Goal: Task Accomplishment & Management: Complete application form

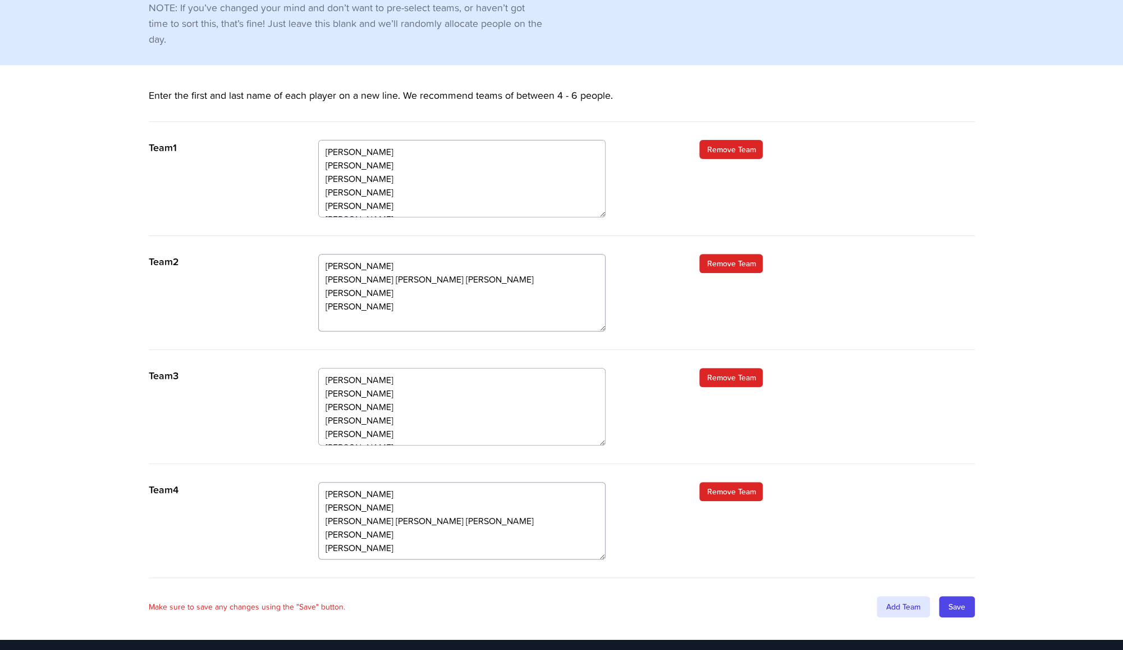
scroll to position [278, 0]
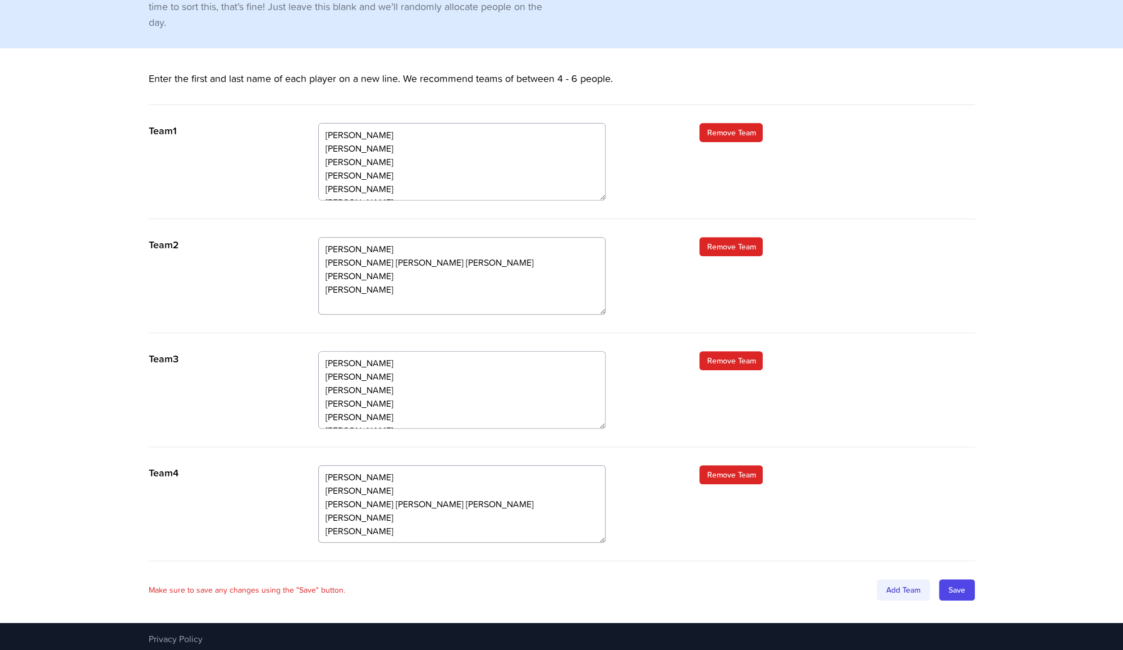
click at [908, 589] on div "Add Team" at bounding box center [903, 589] width 53 height 21
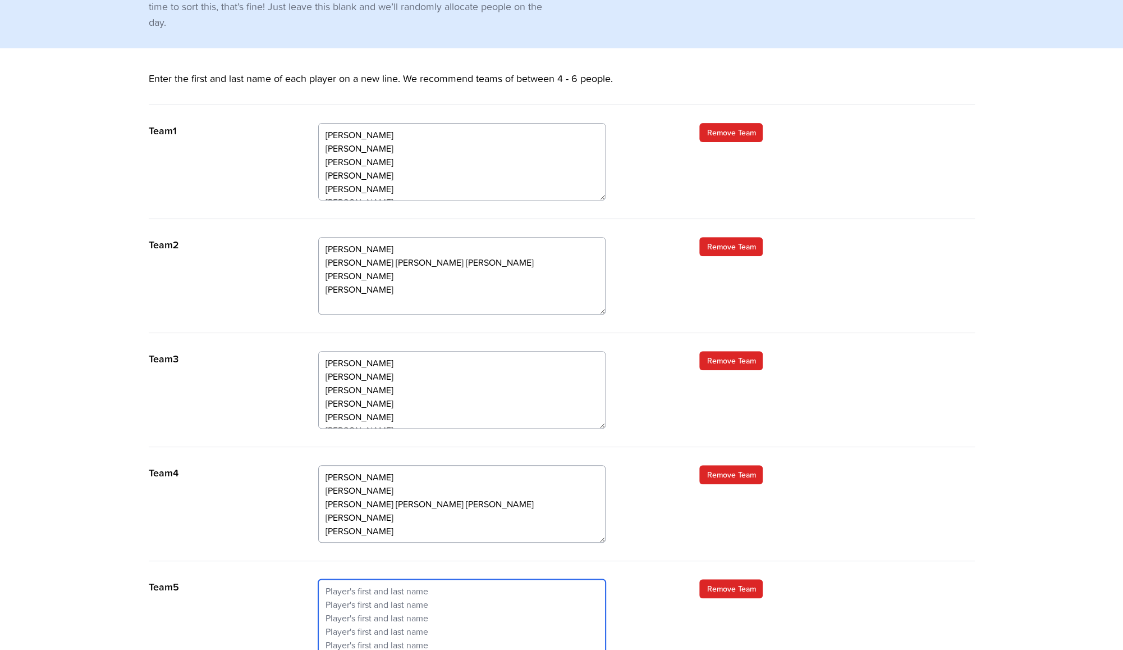
click at [400, 583] on textarea at bounding box center [461, 617] width 287 height 77
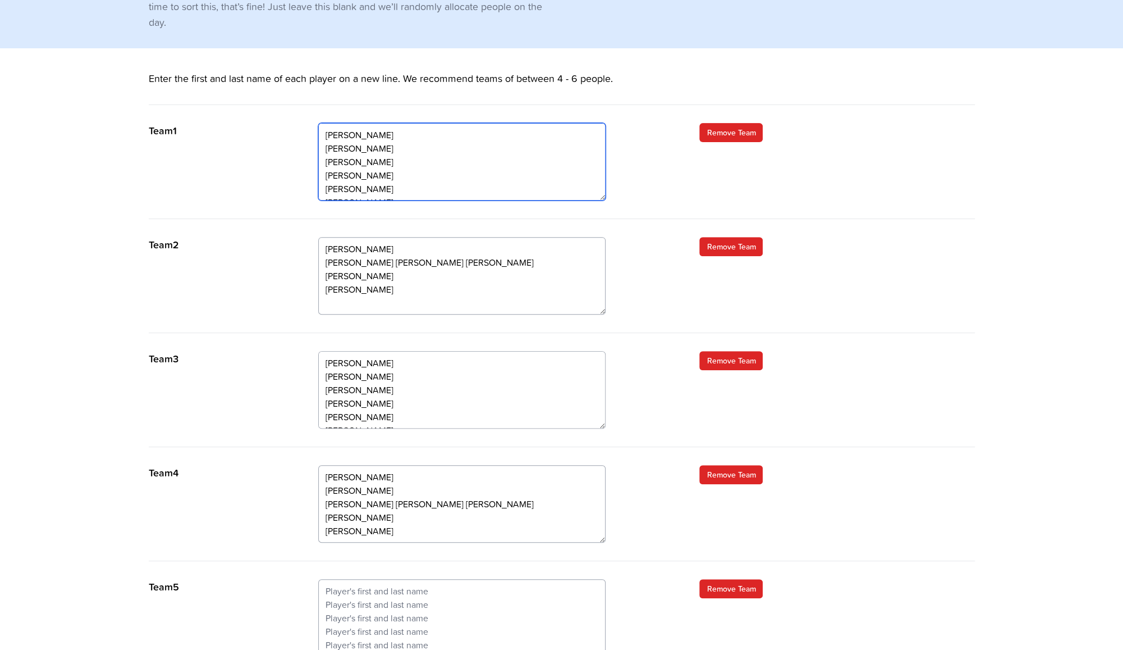
drag, startPoint x: 408, startPoint y: 172, endPoint x: 325, endPoint y: 152, distance: 85.5
click at [325, 152] on textarea "[PERSON_NAME] [PERSON_NAME] [PERSON_NAME] [PERSON_NAME] [PERSON_NAME] [PERSON_N…" at bounding box center [461, 161] width 287 height 77
type textarea "[PERSON_NAME] [PERSON_NAME] [PERSON_NAME] [PERSON_NAME]"
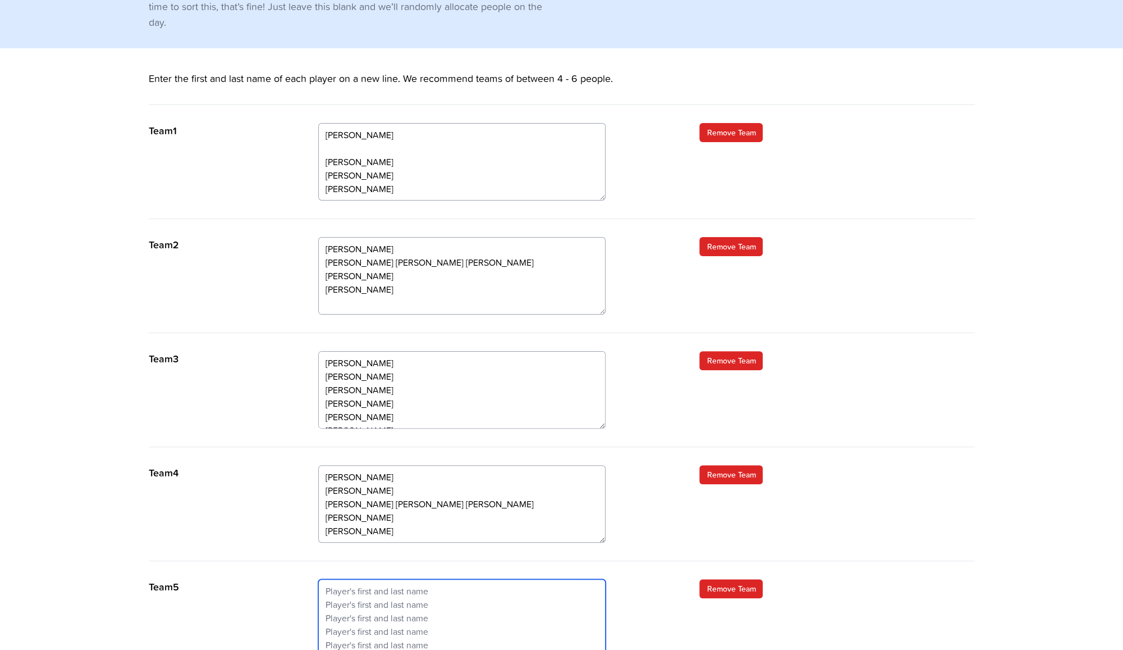
click at [357, 579] on textarea at bounding box center [461, 617] width 287 height 77
paste textarea "[PERSON_NAME] [PERSON_NAME] [PERSON_NAME]"
type textarea "[PERSON_NAME] [PERSON_NAME] [PERSON_NAME]"
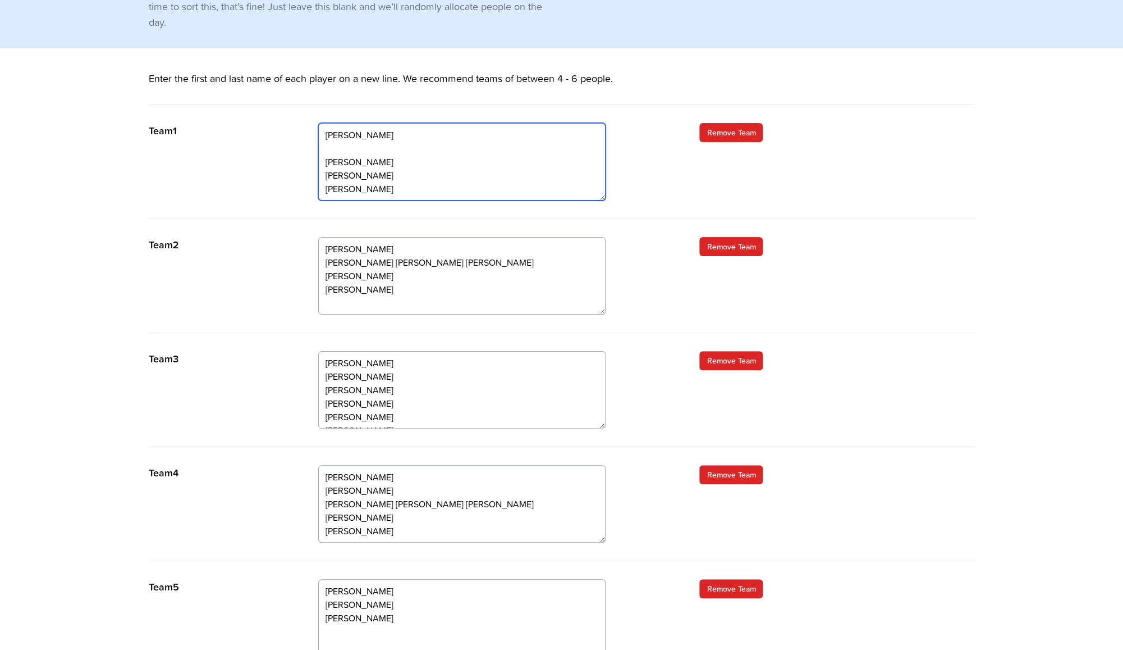
click at [349, 149] on textarea "[PERSON_NAME] [PERSON_NAME] [PERSON_NAME] [PERSON_NAME] [PERSON_NAME] [PERSON_N…" at bounding box center [461, 161] width 287 height 77
type textarea "[PERSON_NAME] [PERSON_NAME] [PERSON_NAME] [PERSON_NAME]"
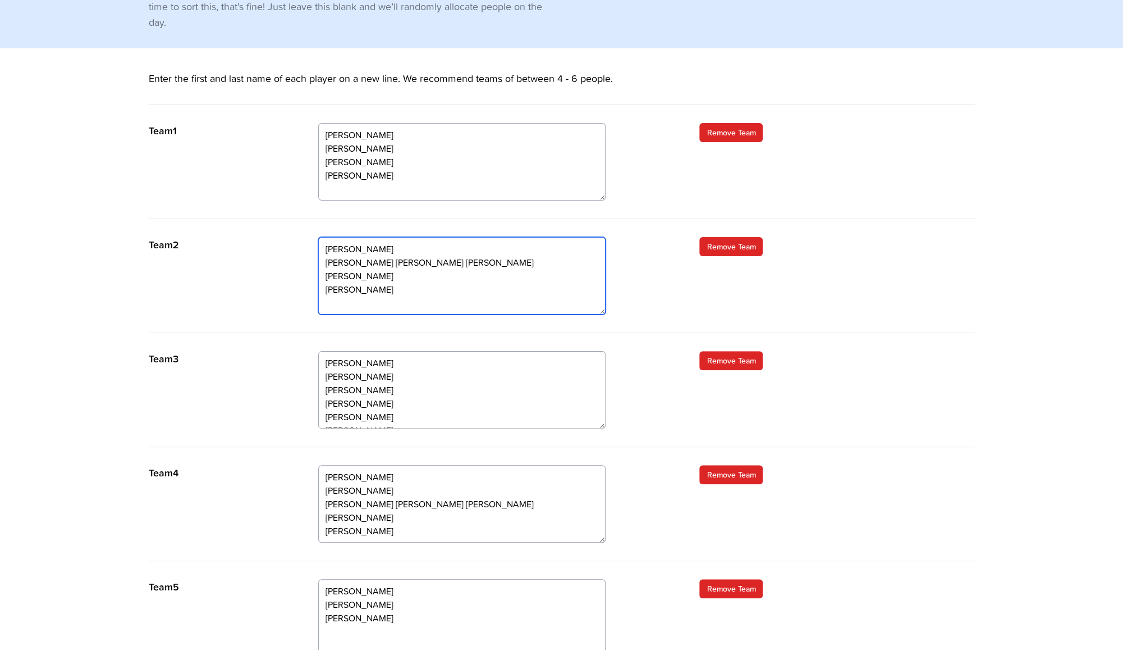
drag, startPoint x: 390, startPoint y: 262, endPoint x: 321, endPoint y: 260, distance: 69.1
click at [321, 260] on textarea "[PERSON_NAME] [PERSON_NAME] [PERSON_NAME] [PERSON_NAME] [PERSON_NAME] [PERSON_N…" at bounding box center [461, 275] width 287 height 77
type textarea "[PERSON_NAME] [PERSON_NAME] [PERSON_NAME] [PERSON_NAME] Athapattu [PERSON_NAME]…"
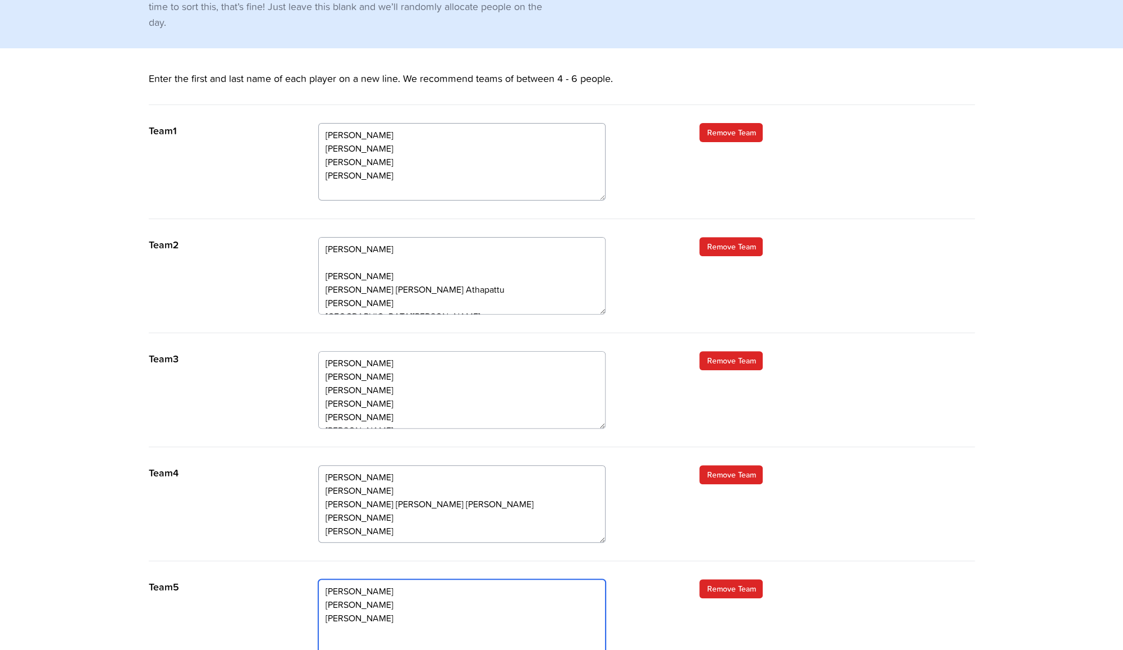
click at [365, 626] on textarea "[PERSON_NAME] [PERSON_NAME] [PERSON_NAME]" at bounding box center [461, 617] width 287 height 77
paste textarea "[PERSON_NAME]"
type textarea "[PERSON_NAME] [PERSON_NAME] [PERSON_NAME] [PERSON_NAME]"
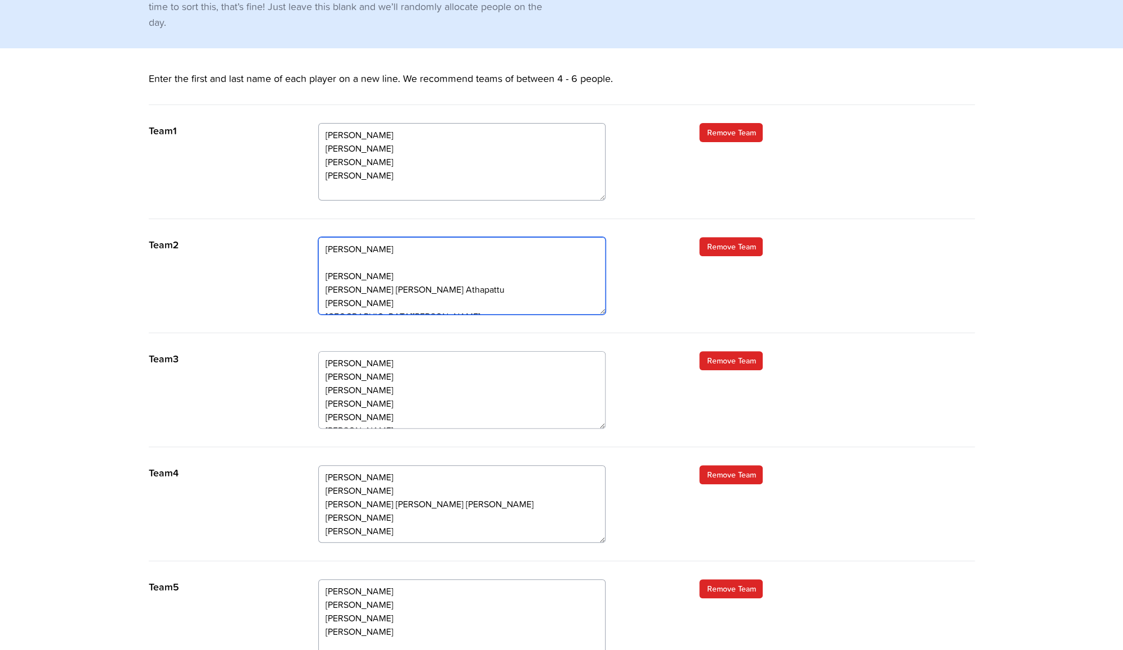
click at [350, 263] on textarea "[PERSON_NAME] [PERSON_NAME] [PERSON_NAME] [PERSON_NAME] [PERSON_NAME] [PERSON_N…" at bounding box center [461, 275] width 287 height 77
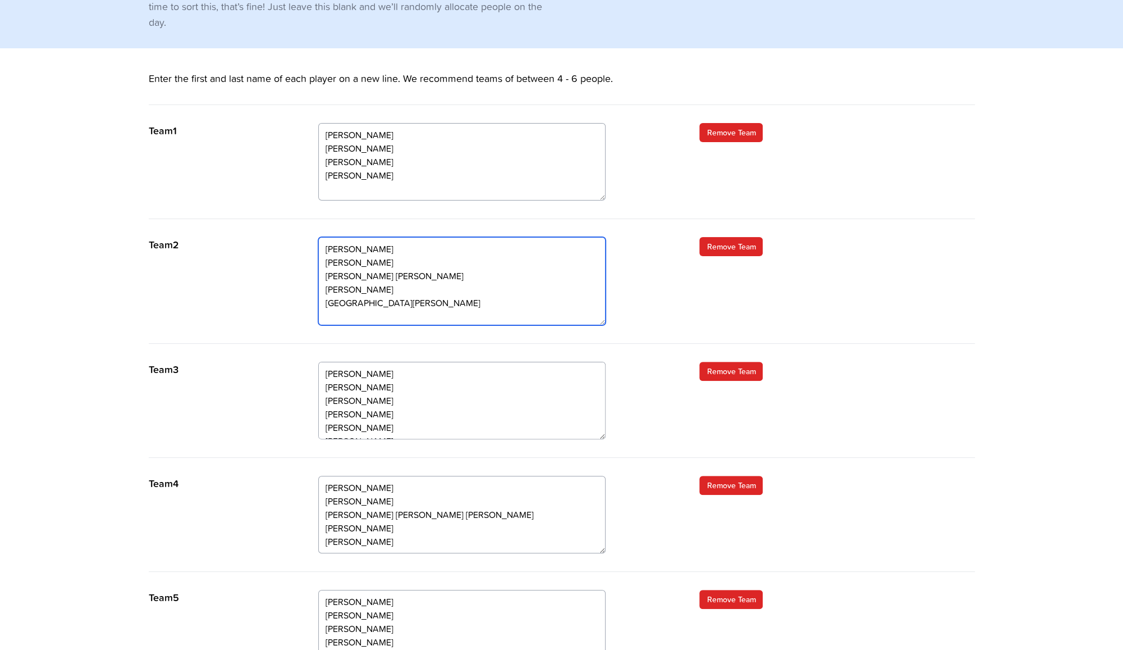
drag, startPoint x: 602, startPoint y: 310, endPoint x: 601, endPoint y: 323, distance: 12.4
click at [601, 323] on textarea "[PERSON_NAME] [PERSON_NAME] [PERSON_NAME] [PERSON_NAME] [PERSON_NAME] [PERSON_N…" at bounding box center [461, 281] width 287 height 88
type textarea "[PERSON_NAME] [PERSON_NAME] [PERSON_NAME] [PERSON_NAME] [PERSON_NAME] [GEOGRAPH…"
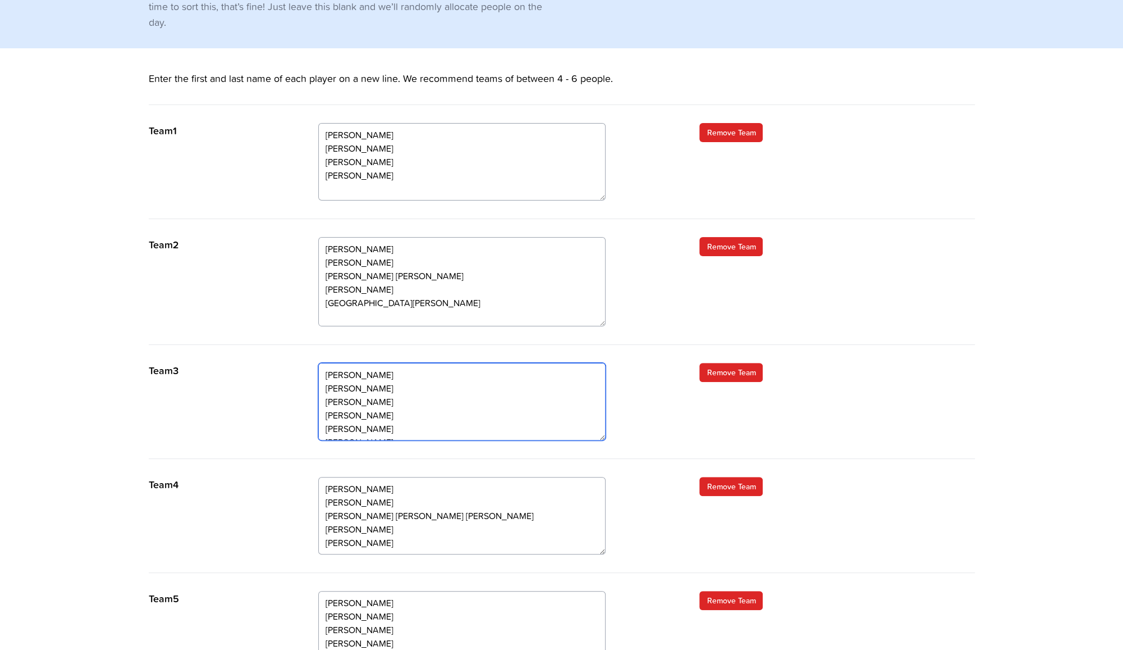
drag, startPoint x: 386, startPoint y: 413, endPoint x: 322, endPoint y: 414, distance: 64.0
click at [322, 414] on textarea "[PERSON_NAME] [PERSON_NAME] [PERSON_NAME] [PERSON_NAME] [PERSON_NAME] [PERSON_N…" at bounding box center [461, 401] width 287 height 77
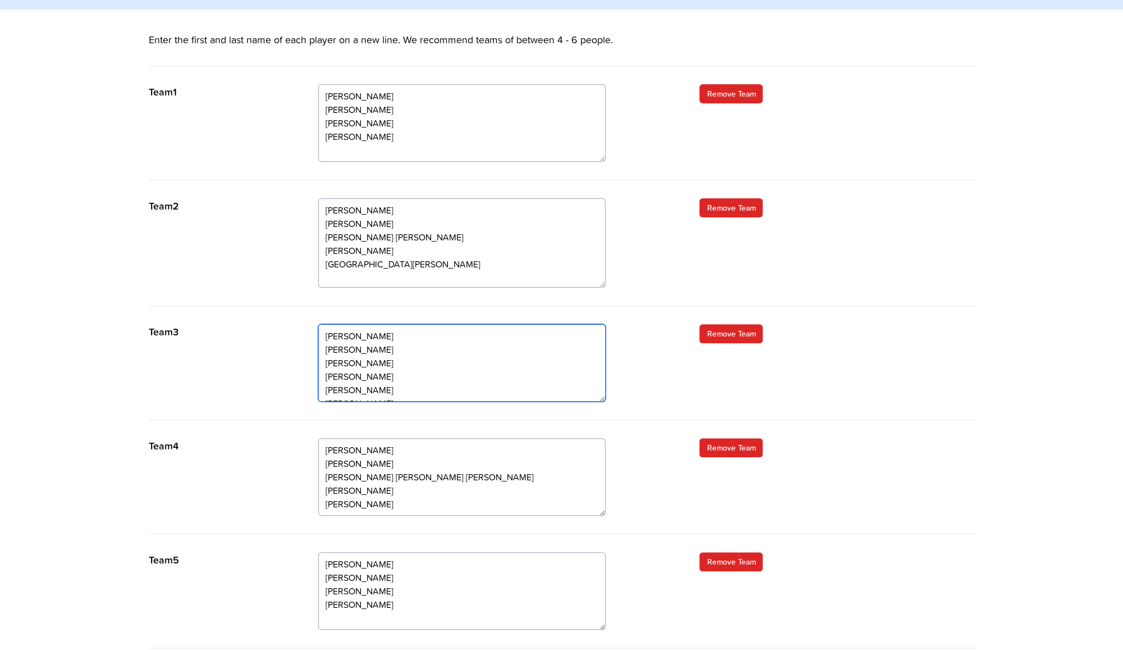
scroll to position [335, 0]
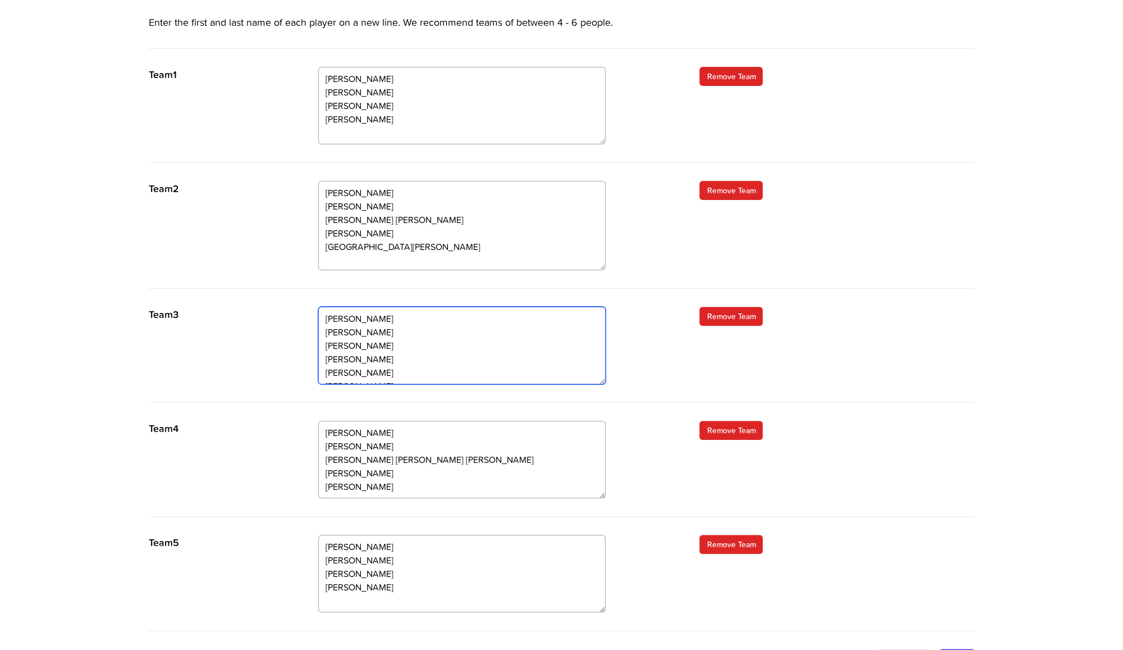
type textarea "[PERSON_NAME] [PERSON_NAME] [PERSON_NAME] [PERSON_NAME] [PERSON_NAME] [PERSON_N…"
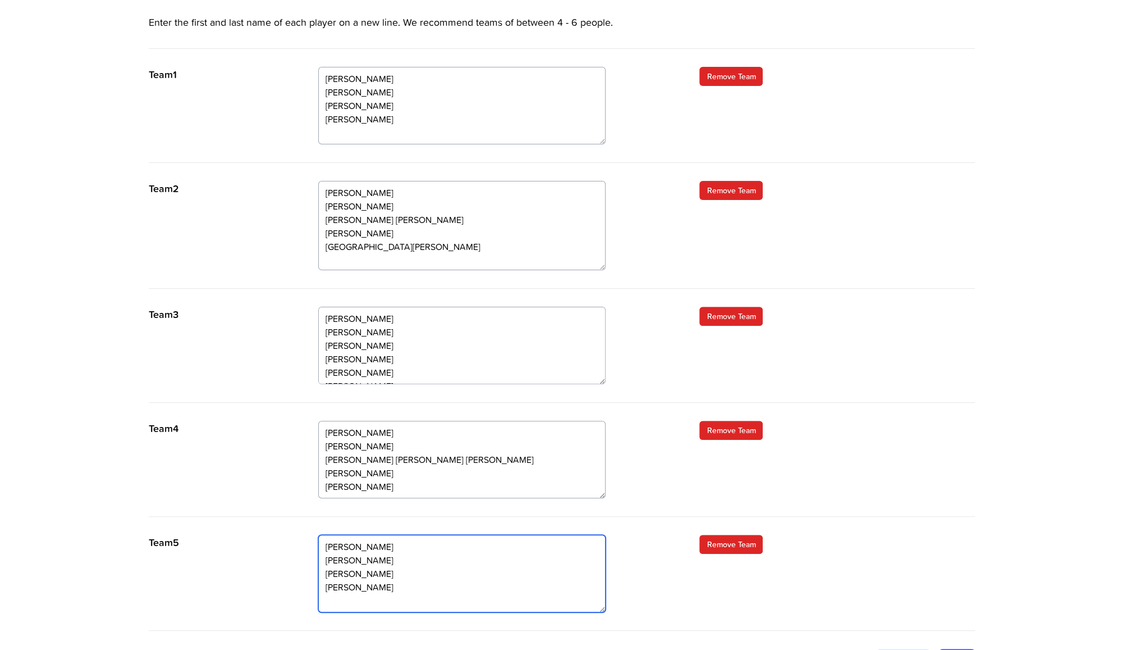
click at [383, 593] on textarea "[PERSON_NAME] [PERSON_NAME] [PERSON_NAME] [PERSON_NAME]" at bounding box center [461, 572] width 287 height 77
paste textarea "[PERSON_NAME]"
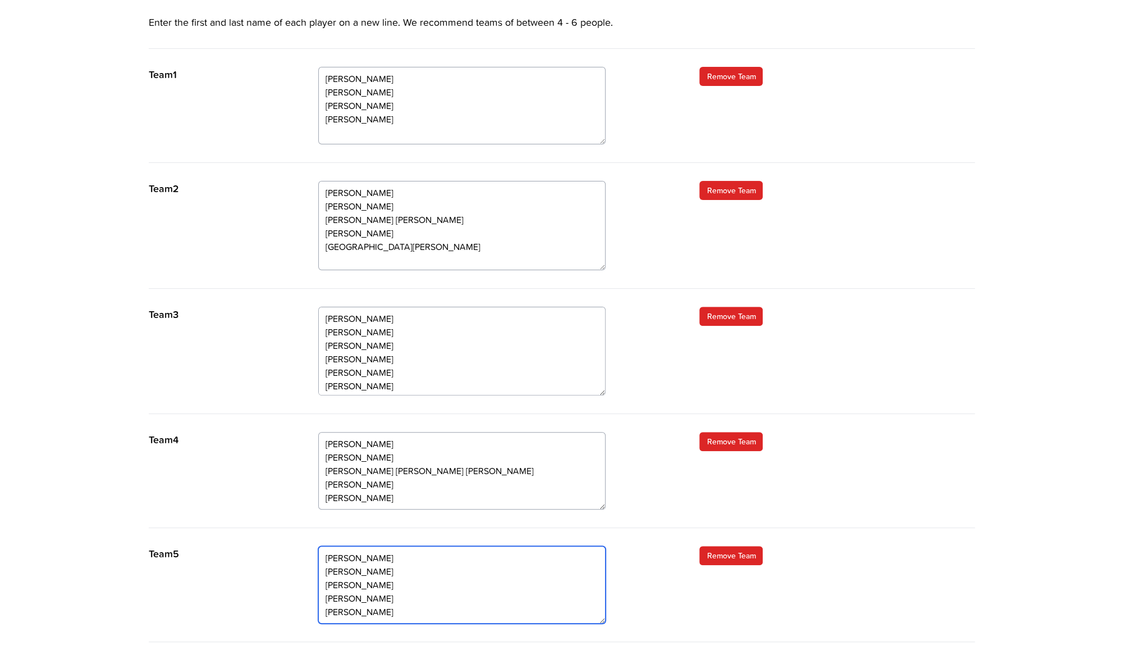
drag, startPoint x: 602, startPoint y: 379, endPoint x: 601, endPoint y: 391, distance: 11.8
click at [601, 391] on textarea "[PERSON_NAME] [PERSON_NAME] [PERSON_NAME] [PERSON_NAME] [PERSON_NAME] [PERSON_N…" at bounding box center [461, 351] width 287 height 89
type textarea "[PERSON_NAME] [PERSON_NAME] [PERSON_NAME] [PERSON_NAME] [PERSON_NAME]"
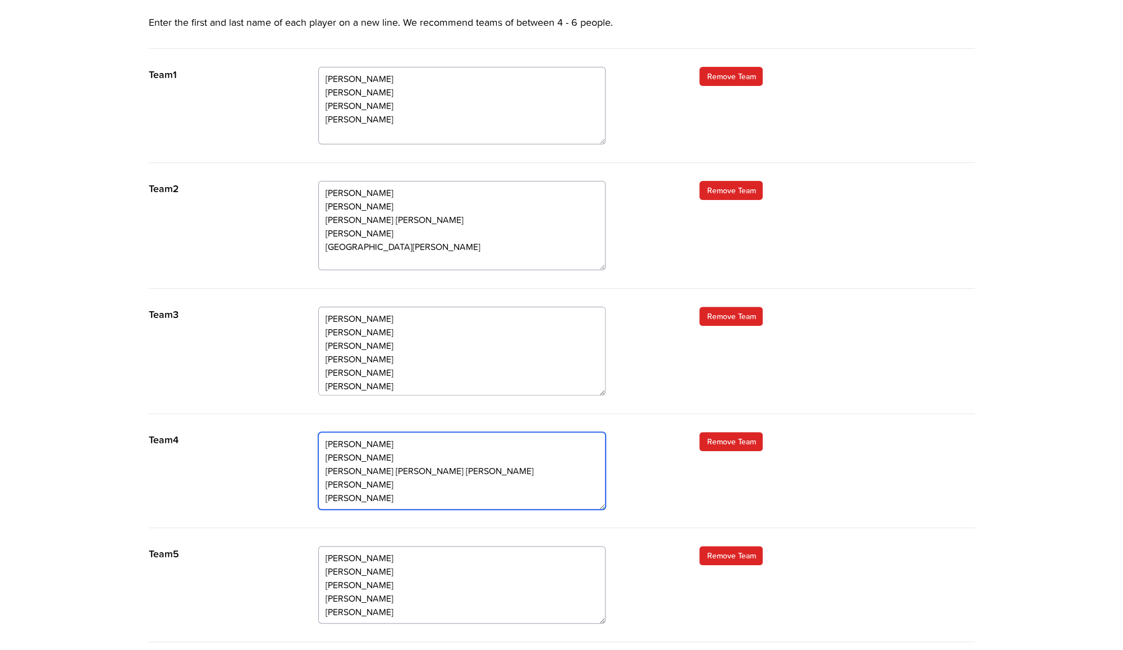
drag, startPoint x: 395, startPoint y: 480, endPoint x: 315, endPoint y: 478, distance: 79.8
click at [315, 478] on div "Team 4 [PERSON_NAME] [PERSON_NAME] [PERSON_NAME] [PERSON_NAME] [PERSON_NAME] [P…" at bounding box center [562, 480] width 826 height 96
type textarea "[PERSON_NAME] [PERSON_NAME] [PERSON_NAME] [PERSON_NAME] [PERSON_NAME] [PERSON_N…"
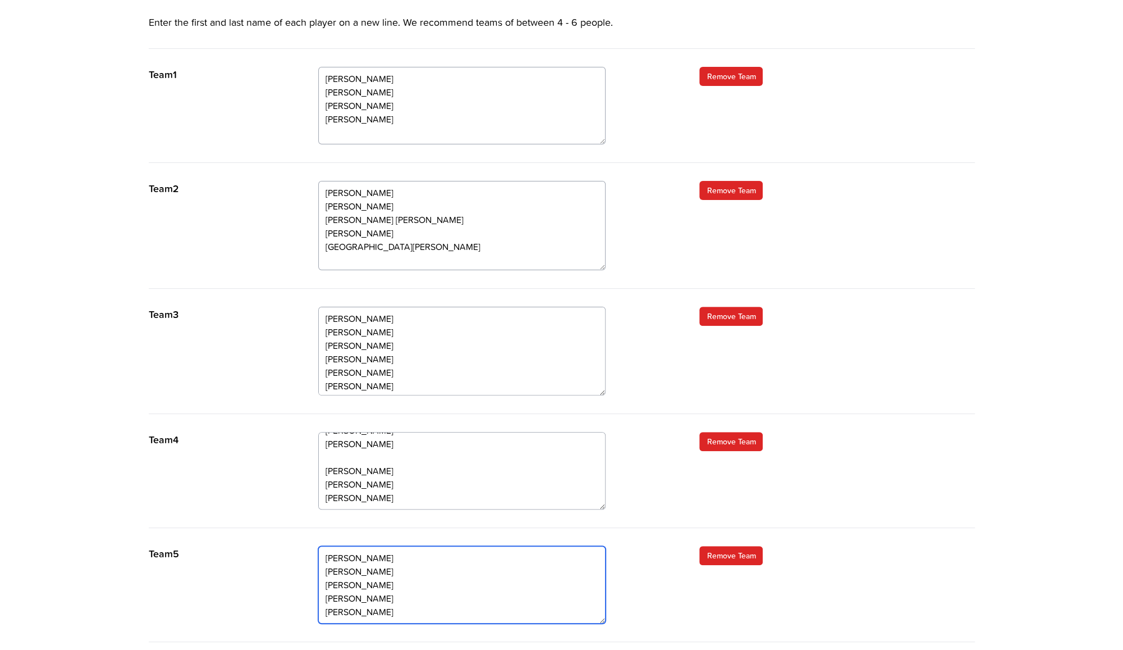
click at [383, 608] on textarea "[PERSON_NAME] [PERSON_NAME] [PERSON_NAME] [PERSON_NAME] [PERSON_NAME]" at bounding box center [461, 584] width 287 height 77
paste textarea "[PERSON_NAME]"
type textarea "[PERSON_NAME] [PERSON_NAME] [PERSON_NAME] [PERSON_NAME] [PERSON_NAME]"
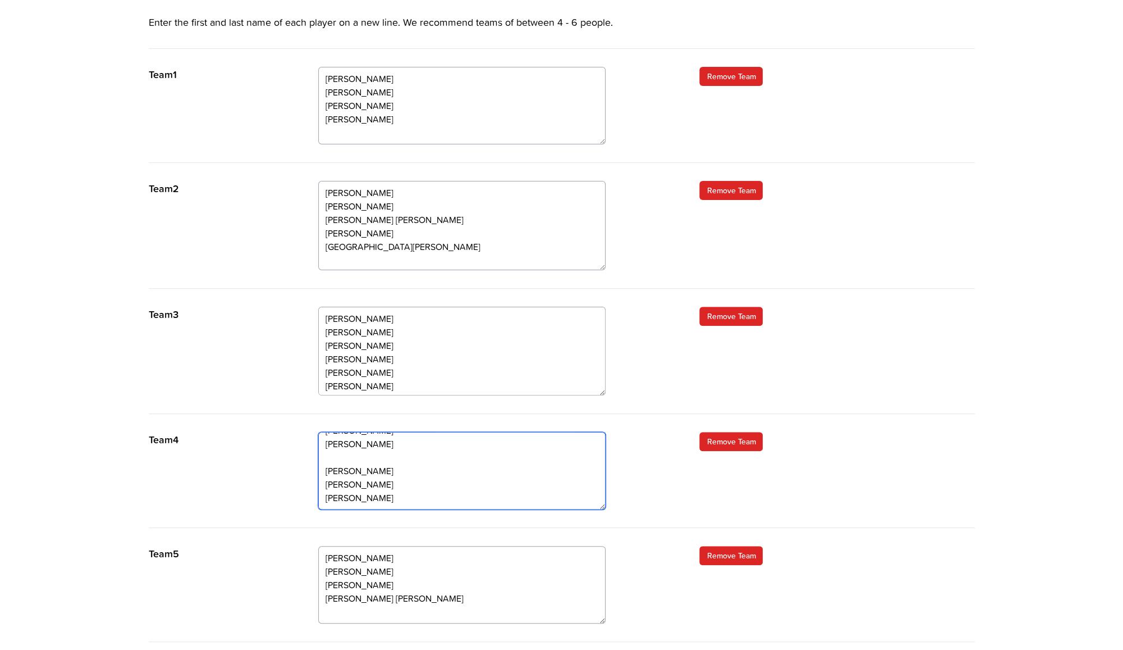
drag, startPoint x: 396, startPoint y: 494, endPoint x: 314, endPoint y: 497, distance: 81.5
click at [314, 497] on div "Team 4 [PERSON_NAME] [PERSON_NAME] [PERSON_NAME] [PERSON_NAME] [PERSON_NAME] [P…" at bounding box center [562, 480] width 826 height 96
type textarea "[PERSON_NAME] [PERSON_NAME] [PERSON_NAME] [PERSON_NAME] [PERSON_NAME]"
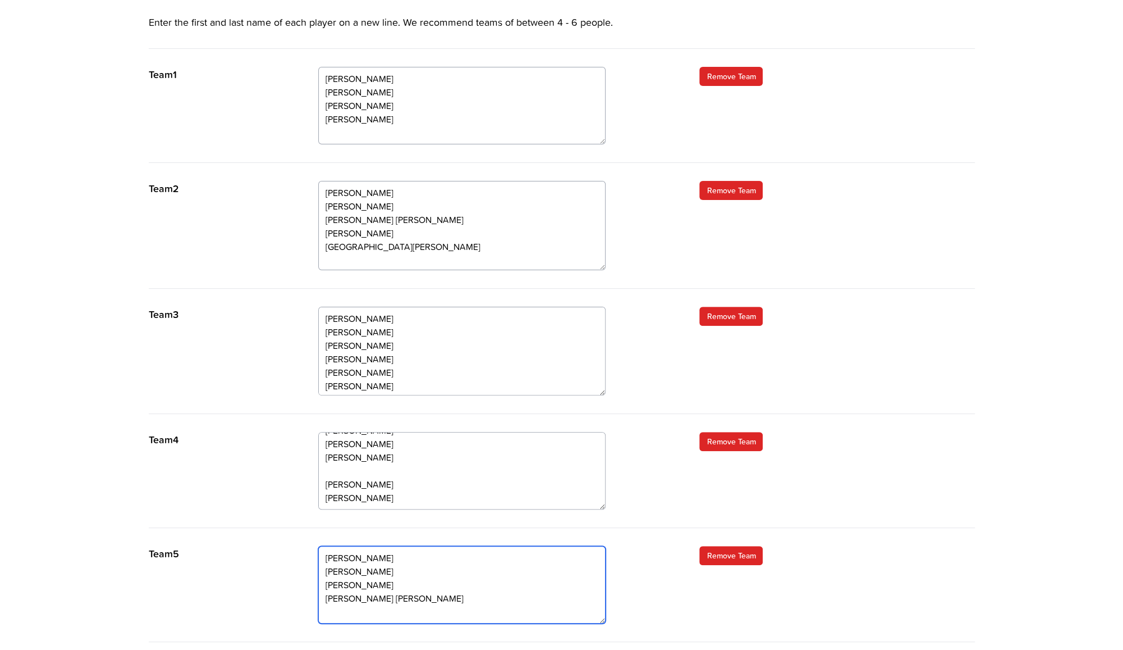
click at [410, 608] on textarea "[PERSON_NAME] [PERSON_NAME] [PERSON_NAME] [PERSON_NAME] [PERSON_NAME]" at bounding box center [461, 584] width 287 height 77
paste textarea "[PERSON_NAME]"
type textarea "[PERSON_NAME] [PERSON_NAME] [PERSON_NAME] [PERSON_NAME] [PERSON_NAME] [PERSON_N…"
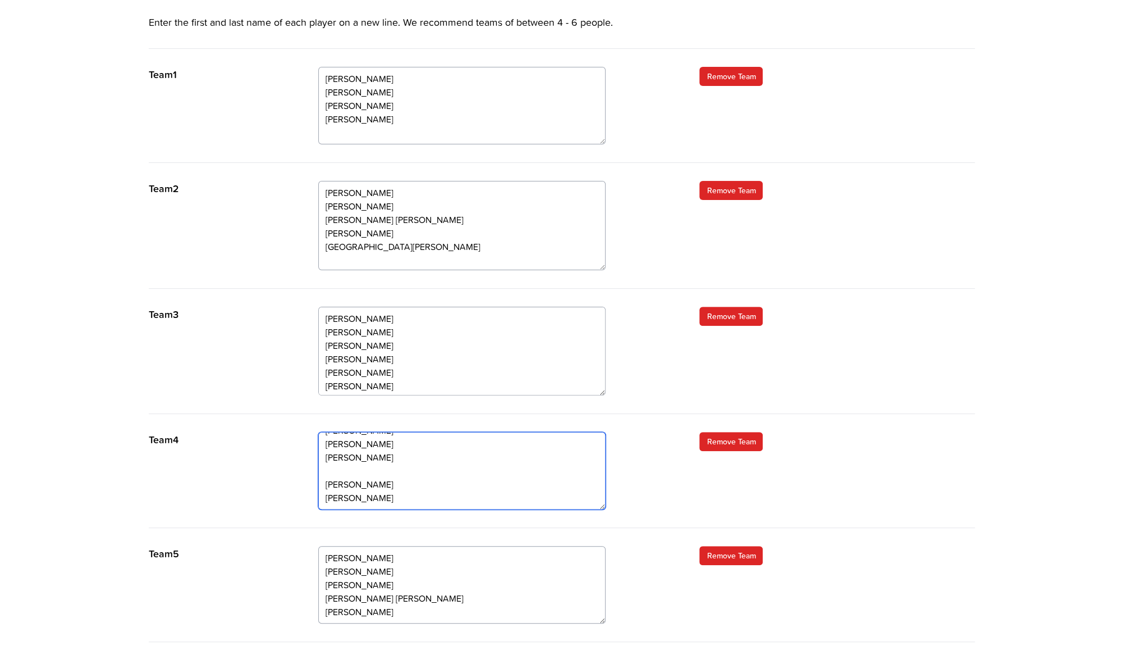
click at [375, 475] on textarea "[PERSON_NAME] [PERSON_NAME] [PERSON_NAME] [PERSON_NAME] [PERSON_NAME] [PERSON_N…" at bounding box center [461, 470] width 287 height 77
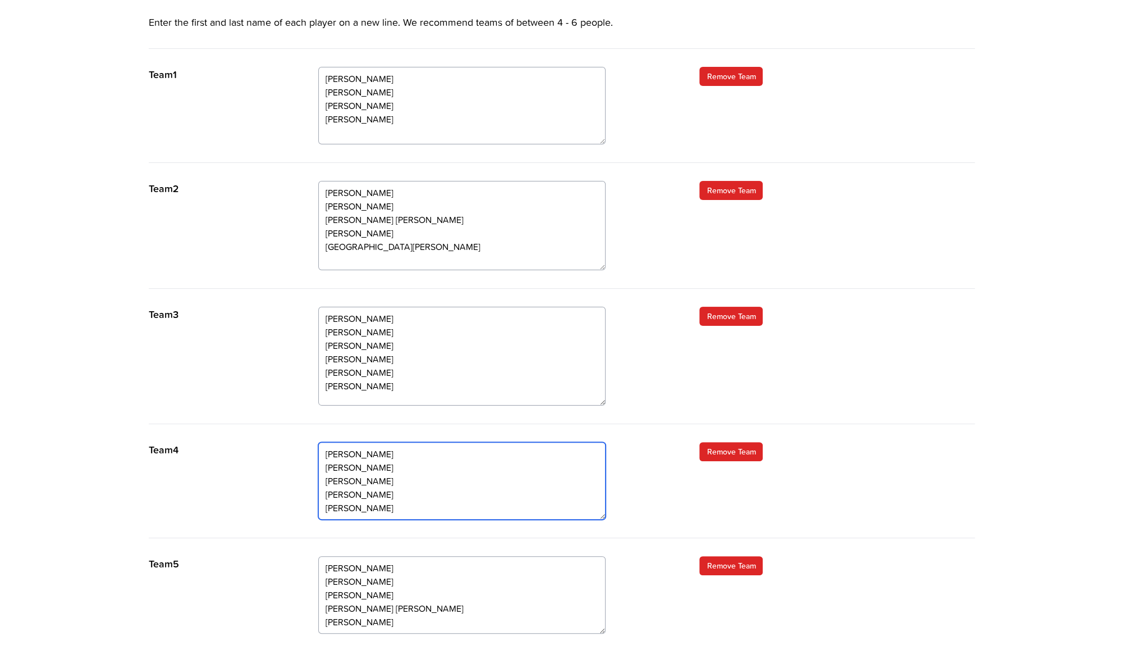
drag, startPoint x: 603, startPoint y: 390, endPoint x: 603, endPoint y: 400, distance: 10.1
click at [603, 400] on textarea "[PERSON_NAME] [PERSON_NAME] [PERSON_NAME] [PERSON_NAME] [PERSON_NAME] [PERSON_N…" at bounding box center [461, 356] width 287 height 99
drag, startPoint x: 602, startPoint y: 628, endPoint x: 601, endPoint y: 649, distance: 20.8
click at [601, 649] on textarea "[PERSON_NAME] [PERSON_NAME] [PERSON_NAME] [PERSON_NAME] [PERSON_NAME] [PERSON_N…" at bounding box center [461, 605] width 287 height 98
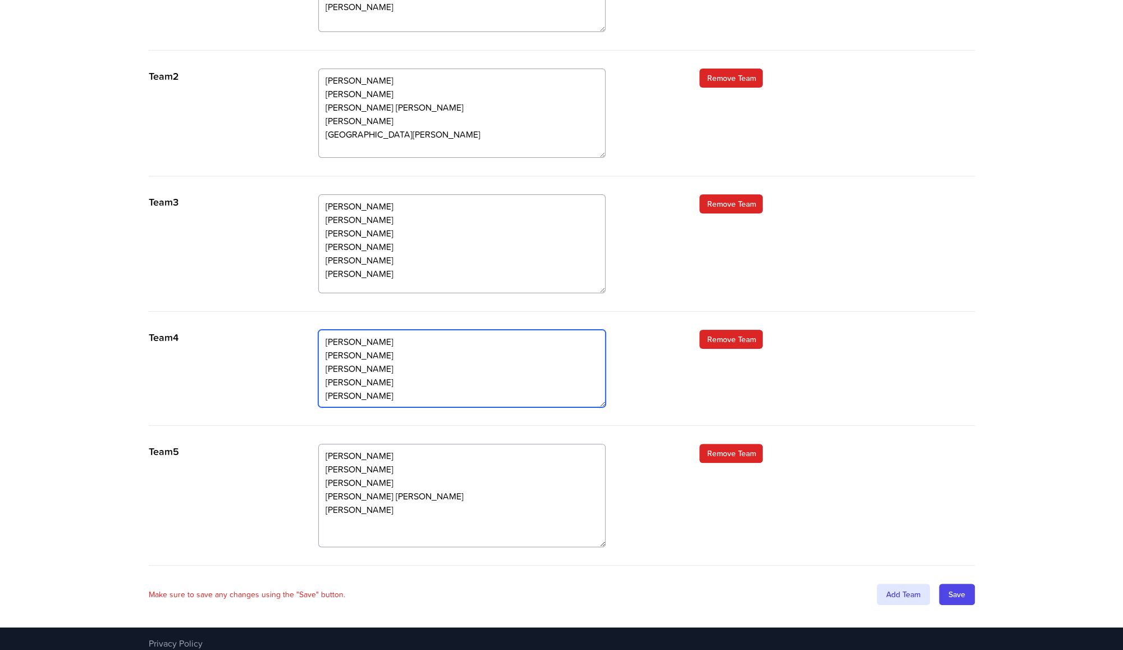
scroll to position [0, 0]
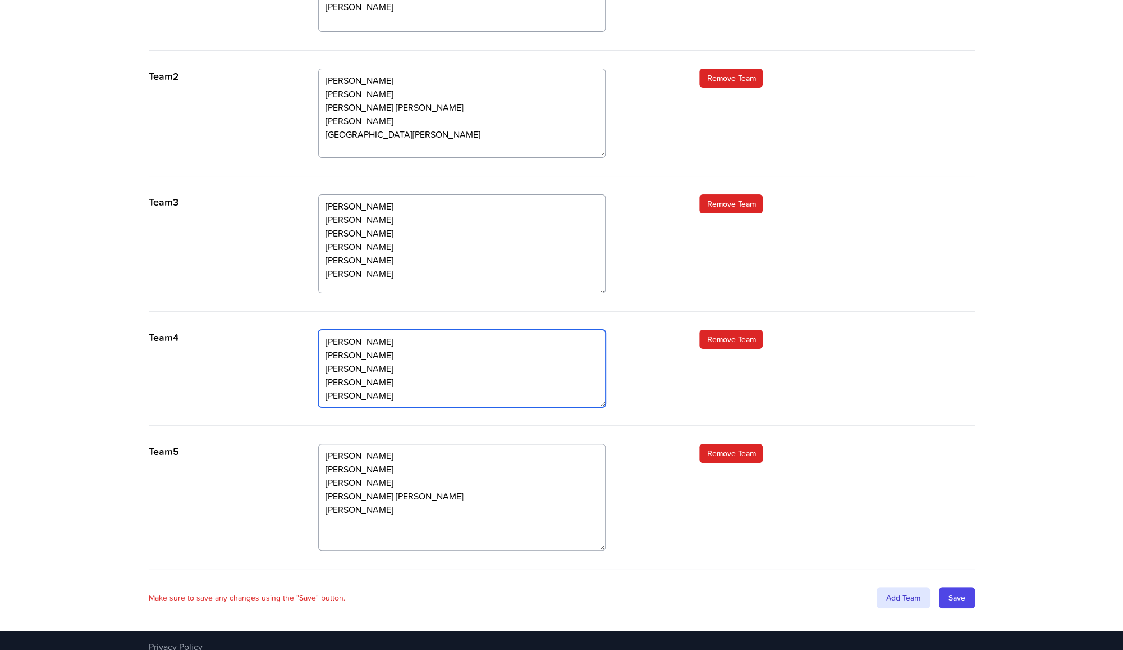
drag, startPoint x: 602, startPoint y: 536, endPoint x: 602, endPoint y: 545, distance: 9.5
click at [602, 545] on textarea "[PERSON_NAME] [PERSON_NAME] [PERSON_NAME] [PERSON_NAME] [PERSON_NAME] [PERSON_N…" at bounding box center [461, 497] width 287 height 107
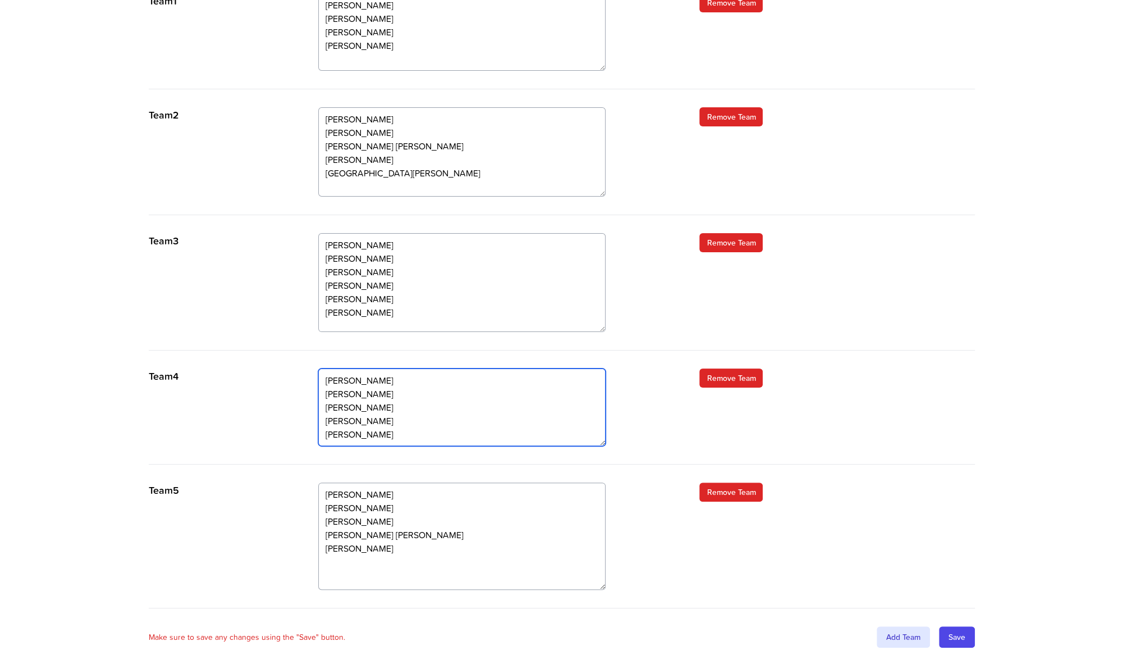
scroll to position [391, 0]
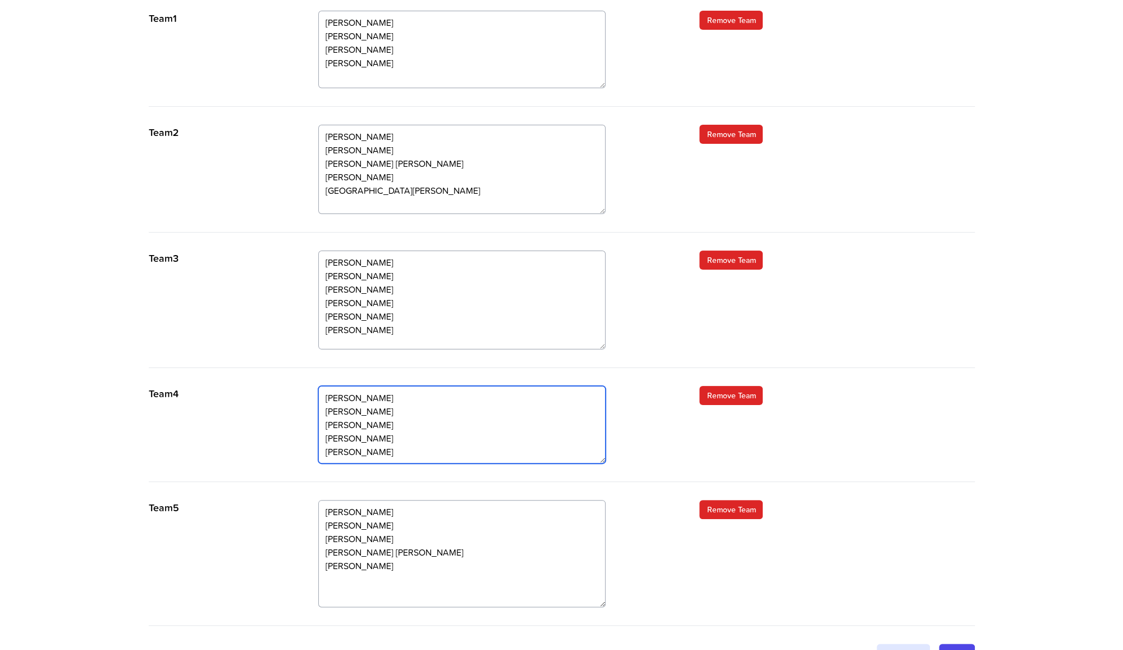
type textarea "[PERSON_NAME] [PERSON_NAME] [PERSON_NAME] [PERSON_NAME] [PERSON_NAME]"
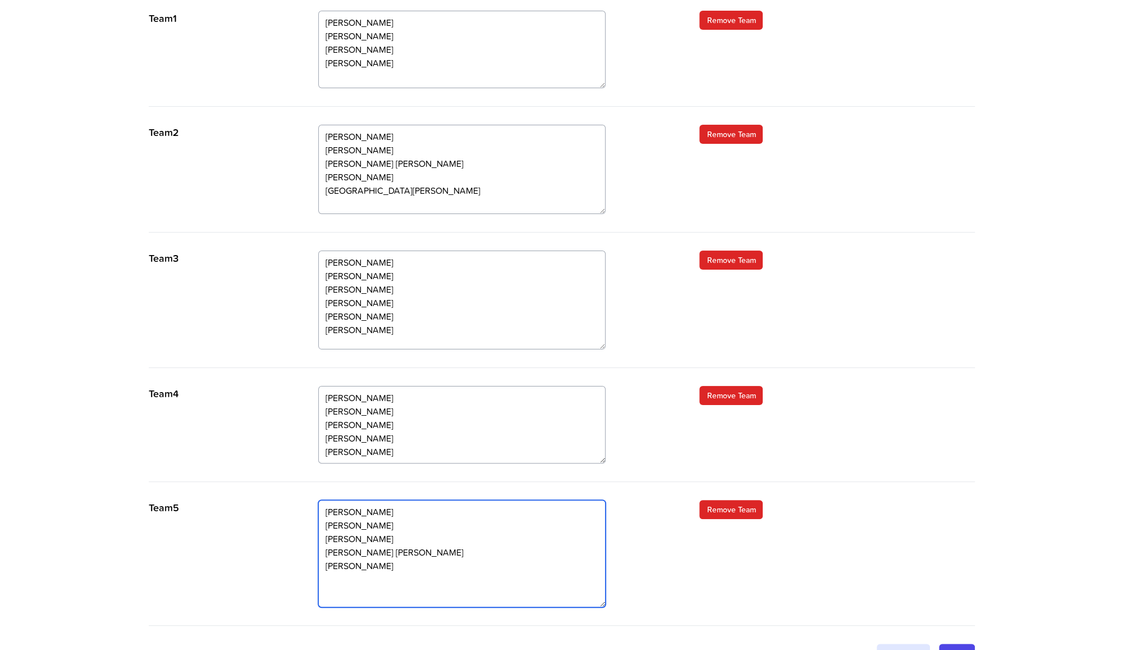
drag, startPoint x: 383, startPoint y: 528, endPoint x: 318, endPoint y: 513, distance: 66.3
click at [318, 513] on textarea "[PERSON_NAME] [PERSON_NAME] [PERSON_NAME] [PERSON_NAME] [PERSON_NAME] [PERSON_N…" at bounding box center [461, 553] width 287 height 107
type textarea "[PERSON_NAME] [PERSON_NAME] [PERSON_NAME] [PERSON_NAME]"
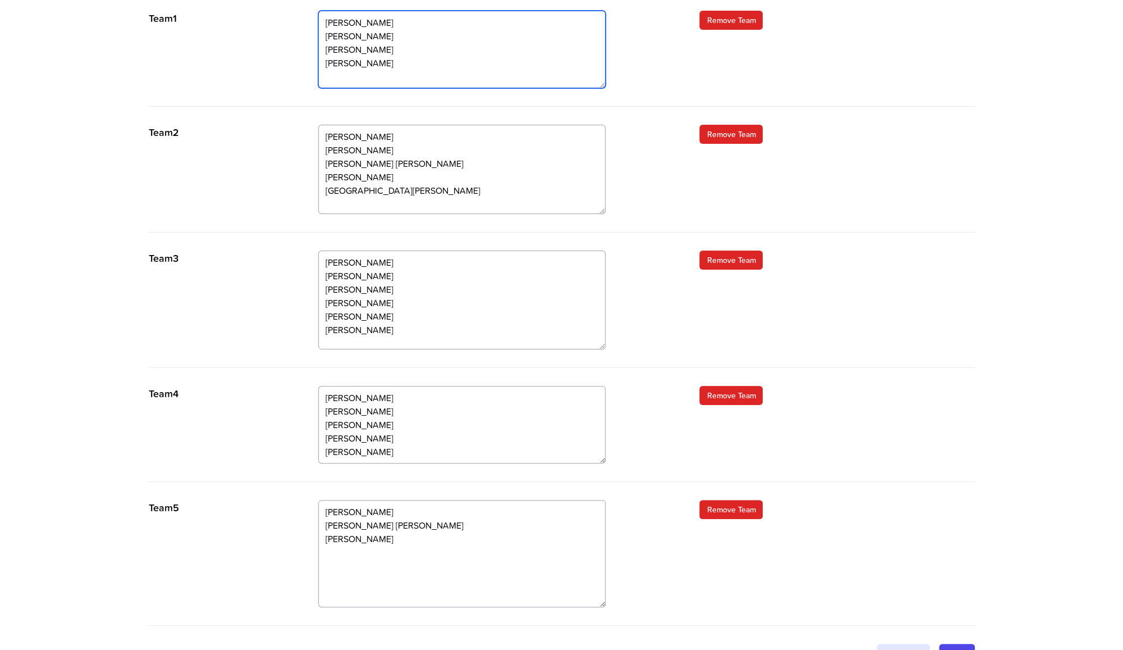
click at [344, 74] on textarea "[PERSON_NAME] [PERSON_NAME] [PERSON_NAME] [PERSON_NAME] [PERSON_NAME] [PERSON_N…" at bounding box center [461, 49] width 287 height 77
click at [410, 66] on textarea "[PERSON_NAME] [PERSON_NAME] [PERSON_NAME] [PERSON_NAME] [PERSON_NAME] [PERSON_N…" at bounding box center [461, 49] width 287 height 77
paste textarea "[PERSON_NAME] [PERSON_NAME]"
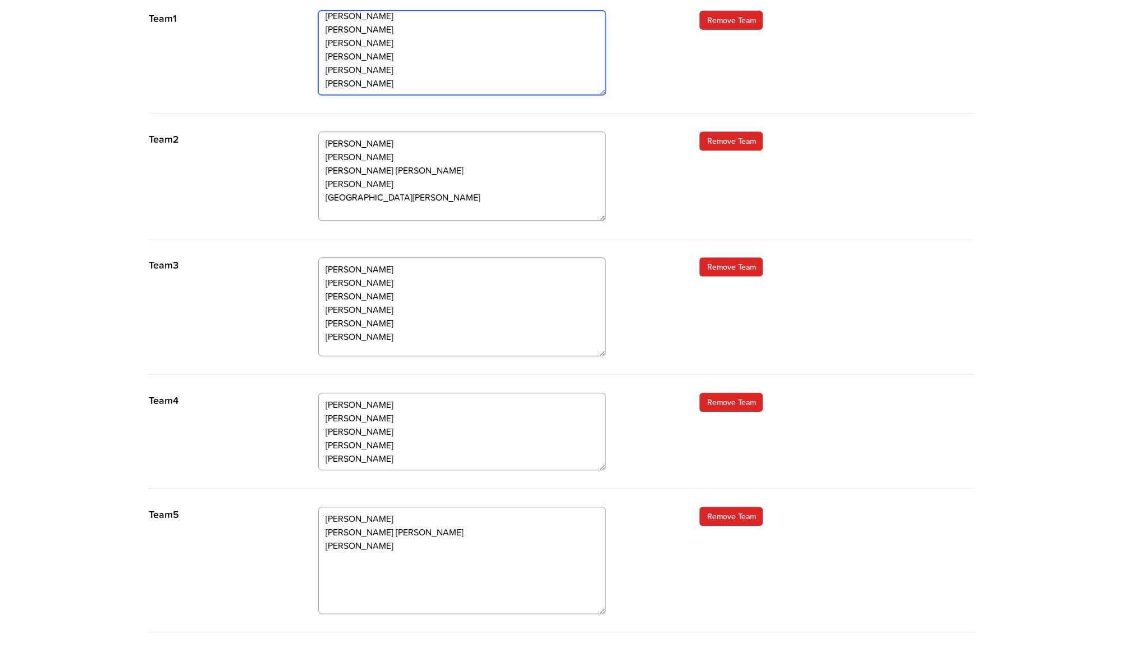
scroll to position [6, 0]
drag, startPoint x: 602, startPoint y: 83, endPoint x: 602, endPoint y: 90, distance: 7.3
click at [602, 90] on textarea "[PERSON_NAME] [PERSON_NAME] [PERSON_NAME] [PERSON_NAME] [PERSON_NAME] [PERSON_N…" at bounding box center [461, 53] width 287 height 84
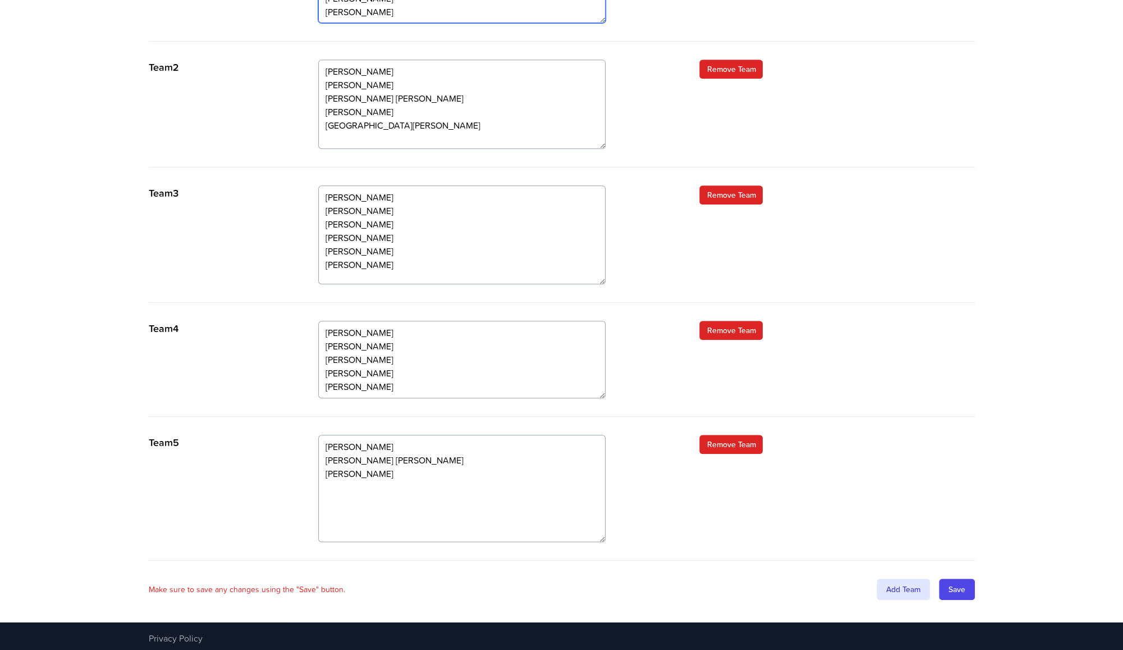
scroll to position [463, 0]
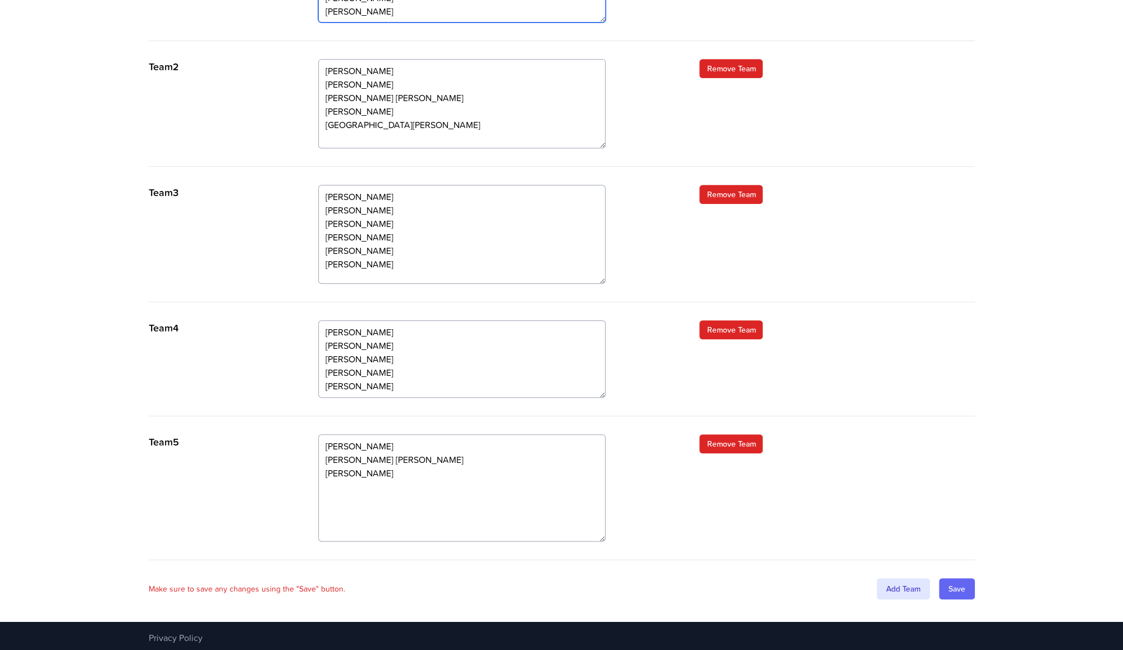
type textarea "[PERSON_NAME] [PERSON_NAME] [PERSON_NAME] [PERSON_NAME] [PERSON_NAME] [PERSON_N…"
click at [960, 589] on input "Save" at bounding box center [957, 588] width 36 height 21
